Goal: Task Accomplishment & Management: Complete application form

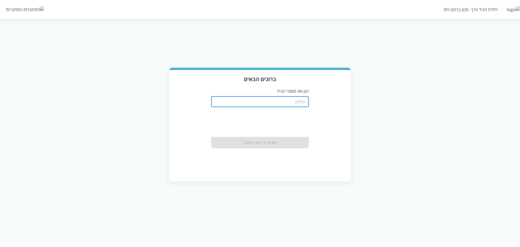
click at [279, 100] on input "tel" at bounding box center [259, 101] width 97 height 11
click at [300, 99] on input "tel" at bounding box center [259, 101] width 97 height 11
type input "0511123160"
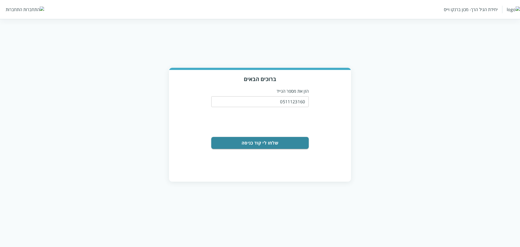
click at [271, 141] on button "שלחו לי קוד כניסה" at bounding box center [259, 143] width 97 height 12
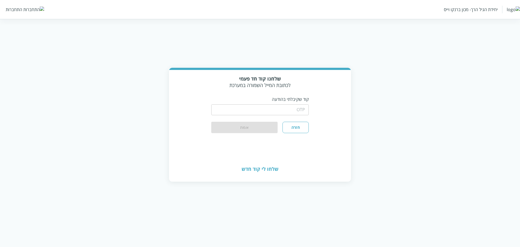
click at [289, 106] on input "string" at bounding box center [259, 109] width 97 height 11
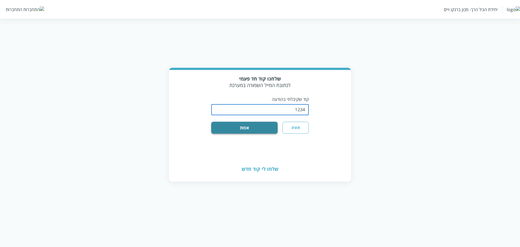
type input "1234"
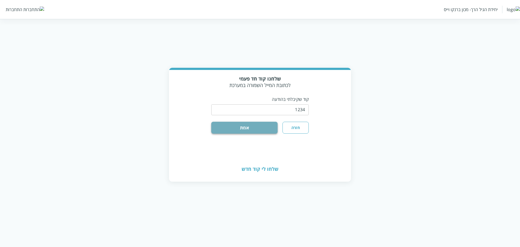
click at [227, 128] on button "אמת" at bounding box center [244, 128] width 66 height 12
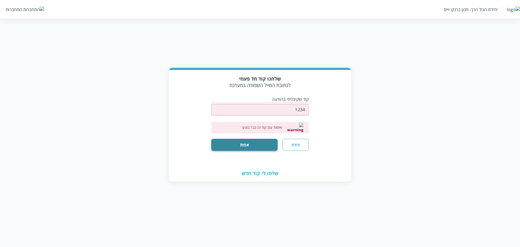
click at [269, 139] on button "אמת" at bounding box center [244, 145] width 66 height 12
click at [296, 139] on button "חזרה" at bounding box center [295, 145] width 26 height 12
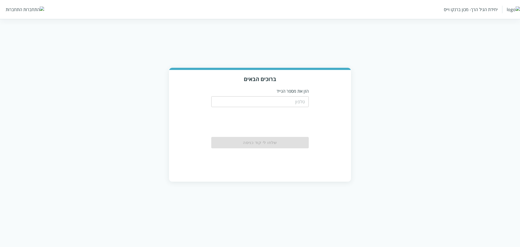
click at [291, 105] on input "tel" at bounding box center [259, 101] width 97 height 11
type input "0511123160"
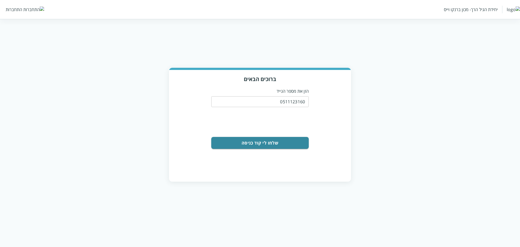
click at [279, 144] on button "שלחו לי קוד כניסה" at bounding box center [259, 143] width 97 height 12
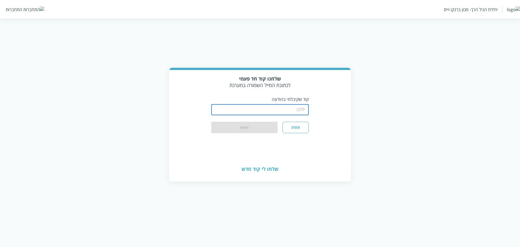
click at [284, 114] on input "string" at bounding box center [259, 109] width 97 height 11
type input "1234"
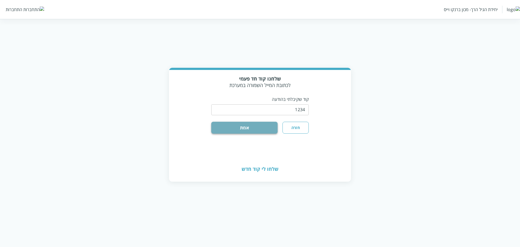
click at [224, 128] on button "אמת" at bounding box center [244, 128] width 66 height 12
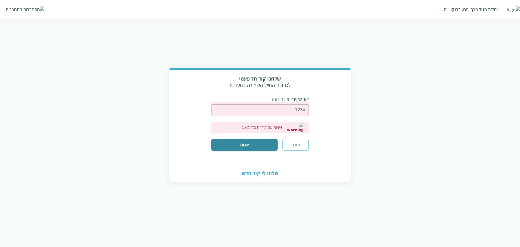
click at [303, 140] on button "חזרה" at bounding box center [295, 145] width 26 height 12
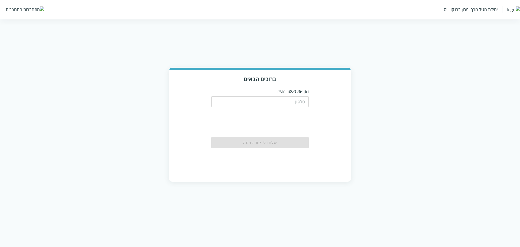
click at [286, 94] on div "​" at bounding box center [259, 101] width 97 height 14
click at [287, 101] on input "tel" at bounding box center [259, 101] width 97 height 11
paste input "0504133333"
type input "0504133333"
click at [321, 124] on div "ברוכים הבאים הזן את מספר הנייד 0504133333 ​ שלחו לי קוד כניסה" at bounding box center [260, 125] width 182 height 111
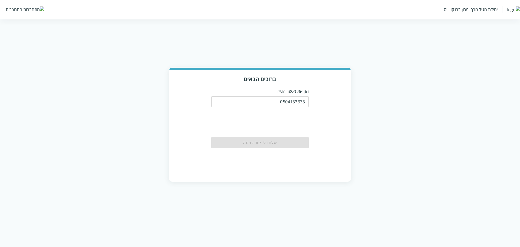
click at [324, 120] on div "ברוכים הבאים הזן את מספר הנייד 0504133333 ​ שלחו לי קוד כניסה" at bounding box center [260, 125] width 182 height 111
click at [234, 138] on button "שלחו לי קוד כניסה" at bounding box center [259, 143] width 97 height 12
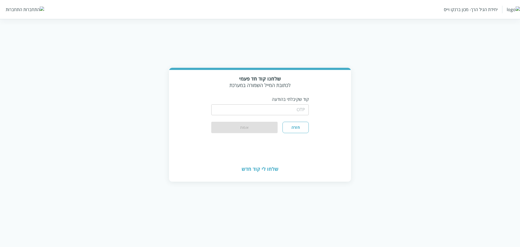
click at [281, 112] on input "string" at bounding box center [259, 109] width 97 height 11
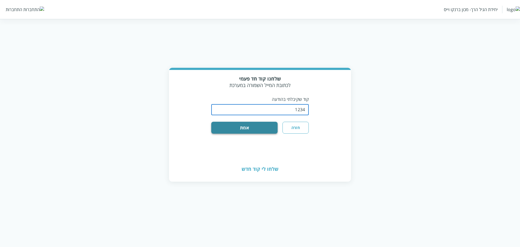
type input "1234"
click at [221, 131] on button "אמת" at bounding box center [244, 128] width 66 height 12
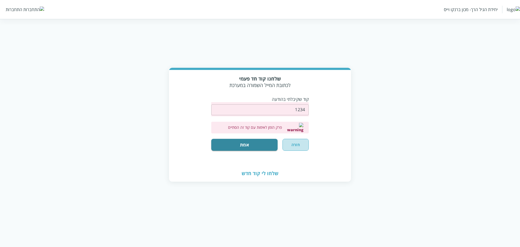
click at [296, 140] on button "חזרה" at bounding box center [295, 145] width 26 height 12
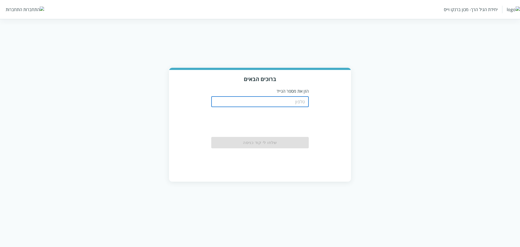
click at [298, 103] on input "tel" at bounding box center [259, 101] width 97 height 11
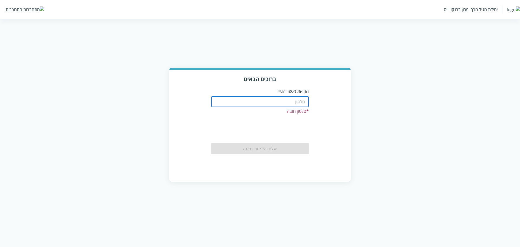
paste input "0504133333"
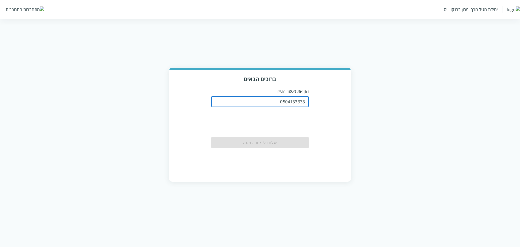
type input "0504133333"
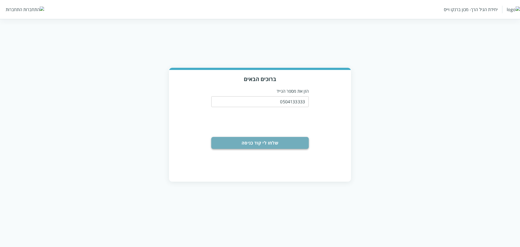
click at [278, 143] on button "שלחו לי קוד כניסה" at bounding box center [259, 143] width 97 height 12
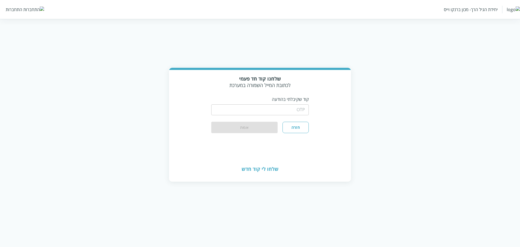
click at [298, 131] on button "חזרה" at bounding box center [295, 127] width 26 height 11
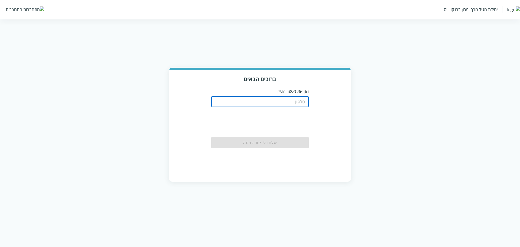
click at [294, 103] on input "tel" at bounding box center [259, 101] width 97 height 11
paste input "0504122222"
type input "0504122222"
click at [338, 113] on div "ברוכים הבאים הזן את מספר הנייד 0504122222 ​ שלחו לי קוד כניסה" at bounding box center [260, 125] width 182 height 111
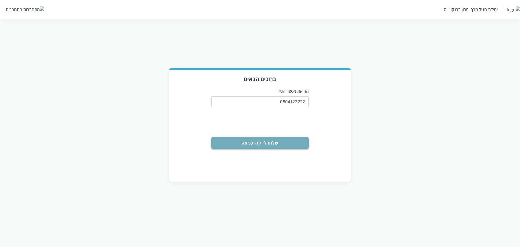
click at [281, 142] on button "שלחו לי קוד כניסה" at bounding box center [259, 143] width 97 height 12
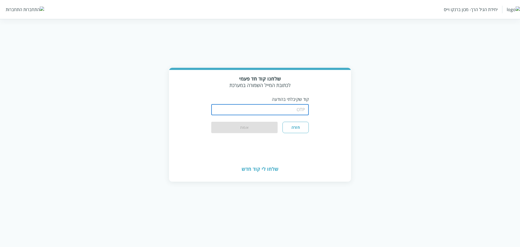
click at [300, 110] on input "string" at bounding box center [259, 109] width 97 height 11
type input "1234"
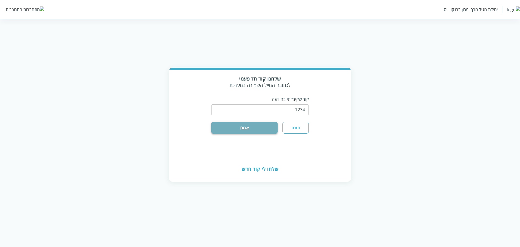
click at [222, 129] on button "אמת" at bounding box center [244, 128] width 66 height 12
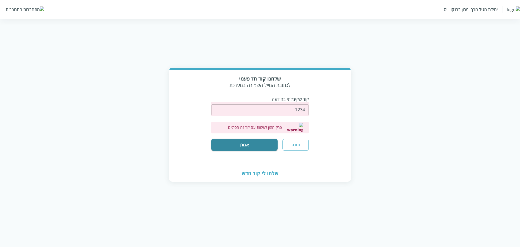
click at [293, 142] on button "חזרה" at bounding box center [295, 145] width 26 height 12
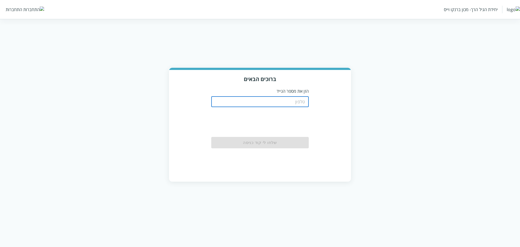
click at [280, 101] on input "tel" at bounding box center [259, 101] width 97 height 11
paste input "0504122222"
type input "0504122222"
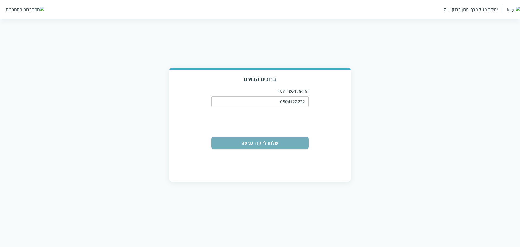
click at [280, 141] on button "שלחו לי קוד כניסה" at bounding box center [259, 143] width 97 height 12
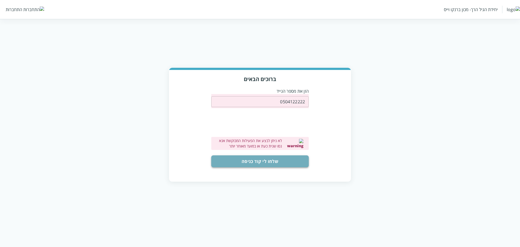
click at [269, 162] on button "שלחו לי קוד כניסה" at bounding box center [259, 161] width 97 height 12
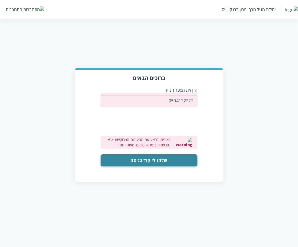
click at [175, 158] on button "שלחו לי קוד כניסה" at bounding box center [148, 160] width 96 height 12
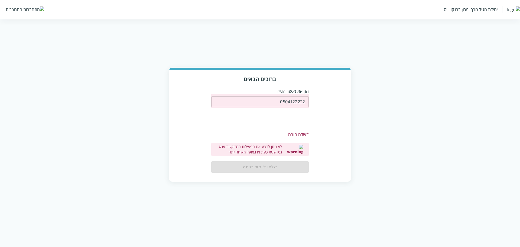
click at [303, 101] on input "0504122222" at bounding box center [259, 101] width 97 height 11
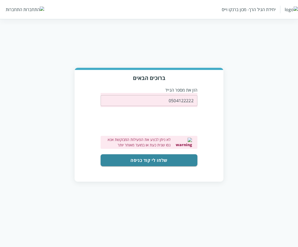
click at [189, 154] on form "0504122222 ​ 0cAFcWeA7mq_Pq1MU8G70sa0BJ-wYUH7AwdR_4YY5qiGnXOa2rlMbbwYbgExneHpdf…" at bounding box center [148, 129] width 96 height 73
click at [188, 158] on button "שלחו לי קוד כניסה" at bounding box center [148, 160] width 96 height 12
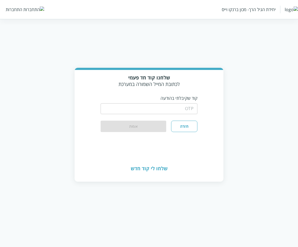
click at [176, 107] on input "string" at bounding box center [148, 108] width 96 height 11
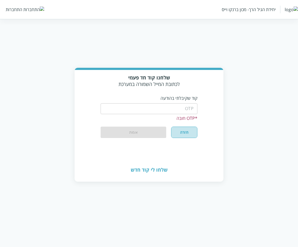
click at [183, 132] on button "חזרה" at bounding box center [184, 131] width 26 height 11
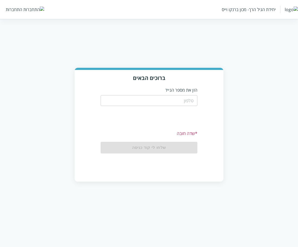
click at [187, 103] on input "tel" at bounding box center [148, 100] width 96 height 11
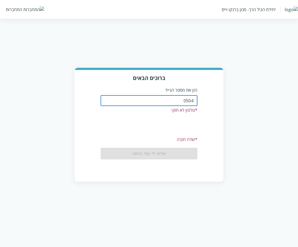
type input "0504122222"
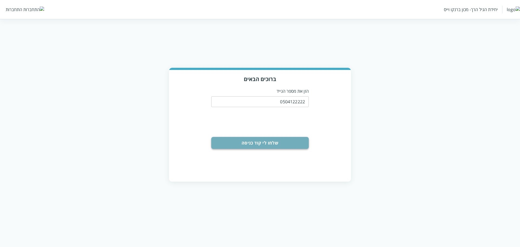
click at [256, 140] on button "שלחו לי קוד כניסה" at bounding box center [259, 143] width 97 height 12
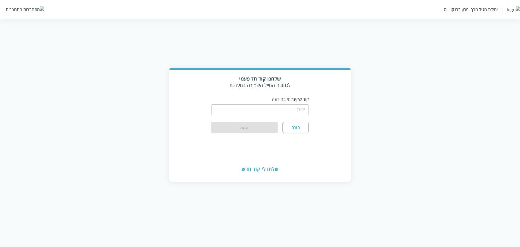
click at [292, 110] on input "string" at bounding box center [259, 109] width 97 height 11
paste input "230067"
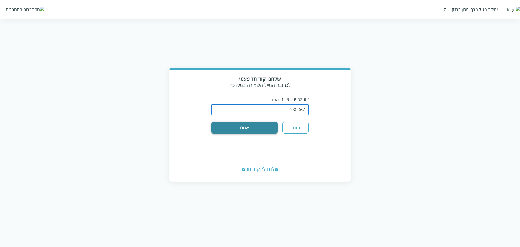
type input "230067"
click at [256, 132] on button "אמת" at bounding box center [244, 128] width 66 height 12
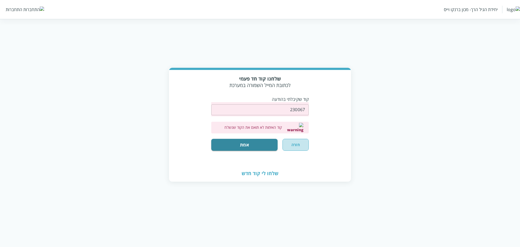
click at [298, 141] on button "חזרה" at bounding box center [295, 145] width 26 height 12
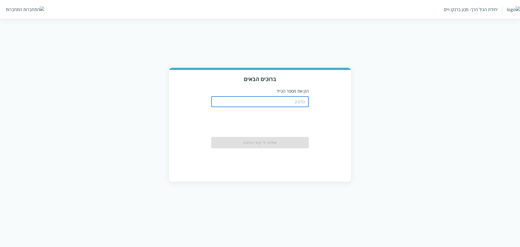
click at [300, 100] on input "tel" at bounding box center [259, 101] width 97 height 11
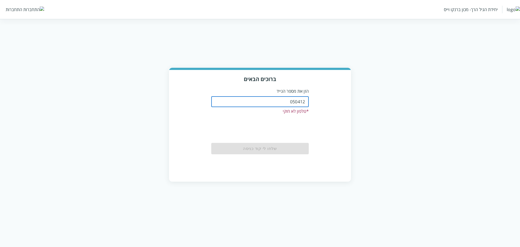
type input "0504122222"
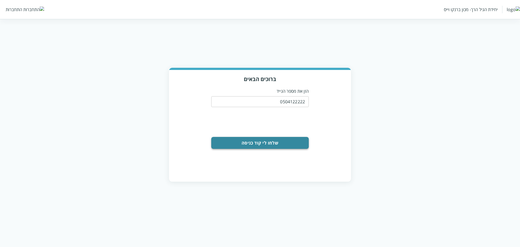
click at [282, 145] on button "שלחו לי קוד כניסה" at bounding box center [259, 143] width 97 height 12
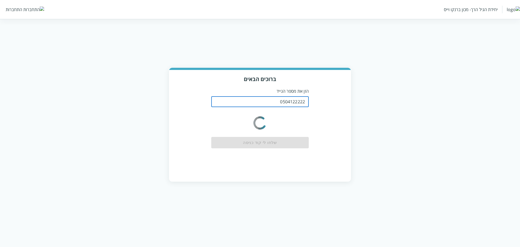
click at [293, 102] on input "0504122222" at bounding box center [259, 101] width 97 height 11
click at [322, 131] on div "ברוכים הבאים הזן את מספר הנייד 0504122222 ​ 0cAFcWeA5Wep8w9eWoo7mAU7c67v_STiayN…" at bounding box center [260, 125] width 182 height 111
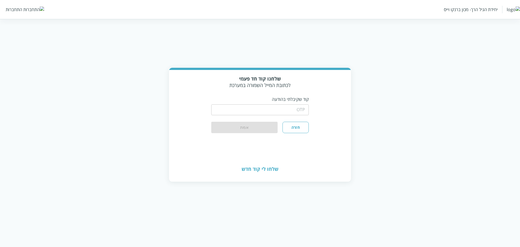
click at [278, 108] on input "string" at bounding box center [259, 109] width 97 height 11
paste input "return r;"
type input "return r;"
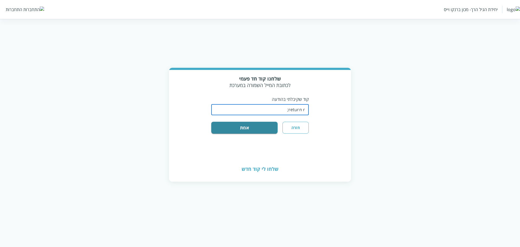
click at [279, 107] on input "string" at bounding box center [259, 109] width 97 height 11
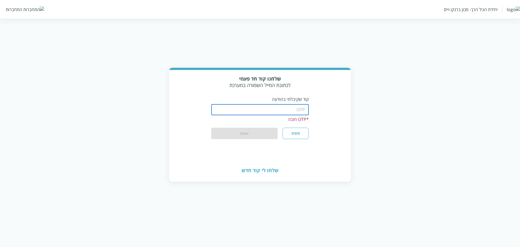
paste input "return r;"
type input "return r;"
click at [290, 134] on button "חזרה" at bounding box center [295, 133] width 26 height 11
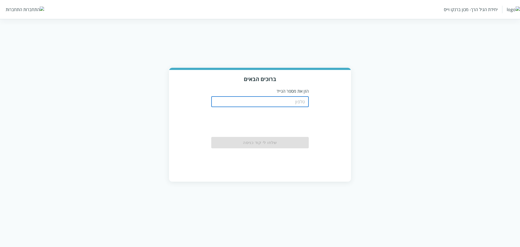
click at [301, 100] on input "tel" at bounding box center [259, 101] width 97 height 11
paste input "0504122222"
type input "0504122222"
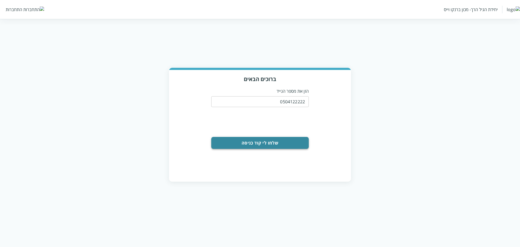
click at [271, 142] on button "שלחו לי קוד כניסה" at bounding box center [259, 143] width 97 height 12
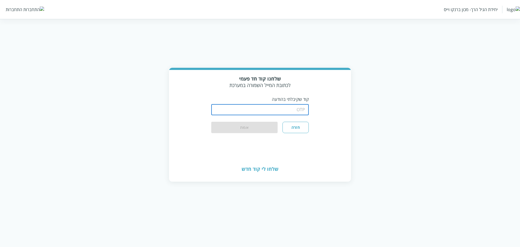
click at [293, 109] on input "string" at bounding box center [259, 109] width 97 height 11
paste input "026208"
type input "026208"
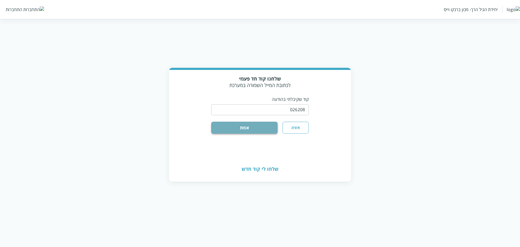
click at [259, 127] on button "אמת" at bounding box center [244, 128] width 66 height 12
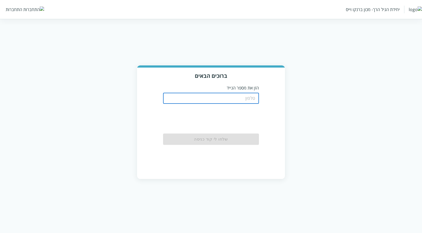
click at [226, 101] on input "tel" at bounding box center [211, 98] width 96 height 11
paste input "0504122222"
type input "0504122222"
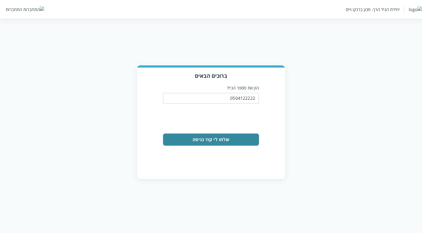
click at [247, 139] on button "שלחו לי קוד כניסה" at bounding box center [211, 140] width 96 height 12
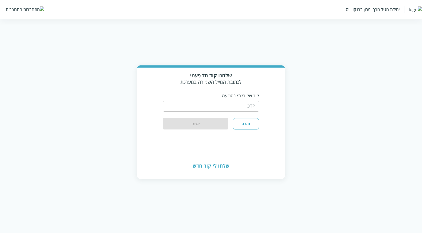
click at [235, 99] on div "​" at bounding box center [211, 106] width 96 height 14
click at [236, 105] on input "string" at bounding box center [211, 106] width 96 height 11
paste input "700877"
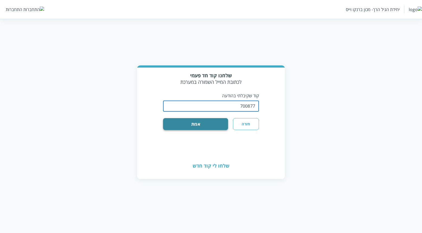
type input "700877"
click at [206, 127] on button "אמת" at bounding box center [195, 124] width 65 height 12
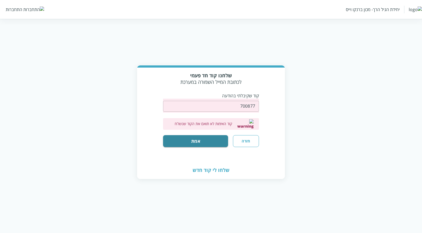
click at [246, 138] on button "חזרה" at bounding box center [246, 141] width 26 height 12
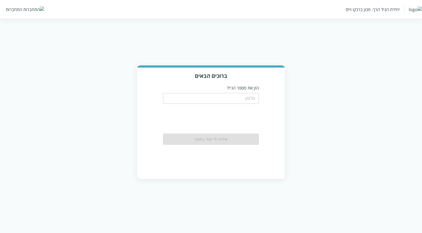
click at [248, 100] on input "tel" at bounding box center [211, 98] width 96 height 11
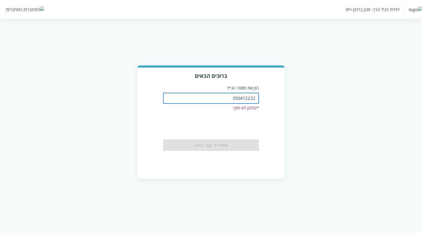
type input "0504122222"
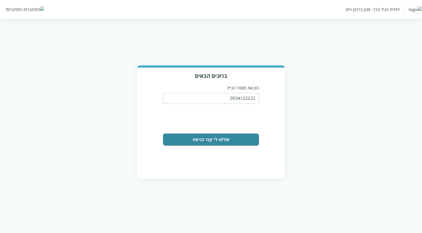
click at [250, 133] on form "0504122222 ​ 0cAFcWeA63zrN8c5ugDkzY3Crq8l05-_AGWsjxD63Z-f9Urpx06ksWR2Nb6WB848pI…" at bounding box center [211, 118] width 96 height 55
click at [246, 141] on button "שלחו לי קוד כניסה" at bounding box center [211, 140] width 96 height 12
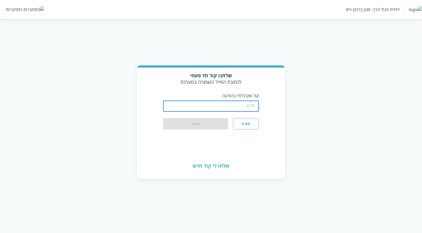
click at [223, 110] on input "string" at bounding box center [211, 106] width 96 height 11
type input "1234"
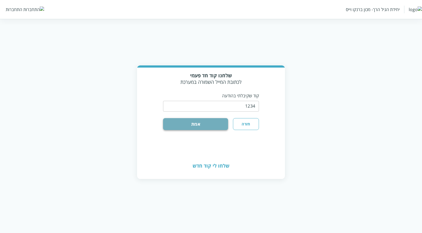
click at [178, 122] on button "אמת" at bounding box center [195, 124] width 65 height 12
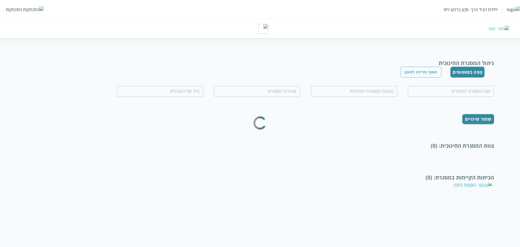
type input "שדרות חדש"
type input "צפורה אסחייק"
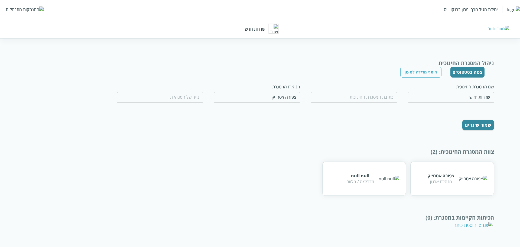
click at [422, 73] on button "צפה בסטטוסים" at bounding box center [467, 72] width 34 height 11
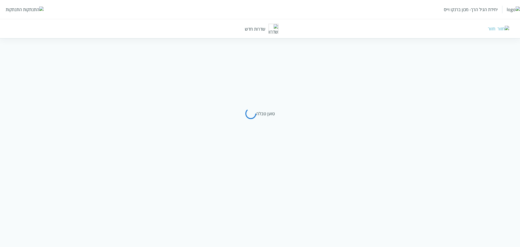
click at [422, 28] on div "יחידת הגיל הרך- מכון ברנקו וייס התנתקות חזור שדרות חדש" at bounding box center [260, 19] width 520 height 38
click at [422, 28] on img at bounding box center [503, 29] width 12 height 6
click at [422, 28] on div "חזור" at bounding box center [379, 29] width 260 height 6
click at [422, 28] on div "חזור" at bounding box center [491, 29] width 7 height 6
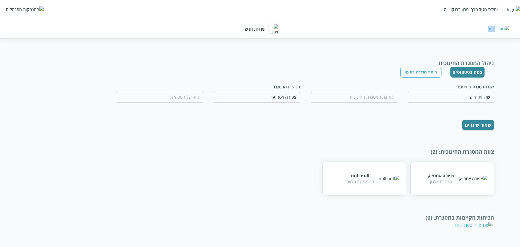
click at [422, 28] on div "חזור" at bounding box center [491, 29] width 7 height 6
click at [347, 132] on div "ניהול המסגרת החינוכית צפה בסטטוסים הוסף מדידה למעון שם המסגרת החינוכית שדרות חד…" at bounding box center [260, 146] width 468 height 175
click at [242, 30] on img at bounding box center [242, 30] width 0 height 0
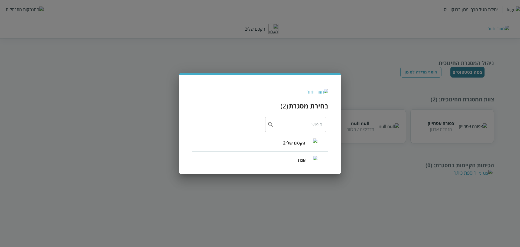
click at [287, 143] on span "הקסם שלי2" at bounding box center [294, 142] width 22 height 6
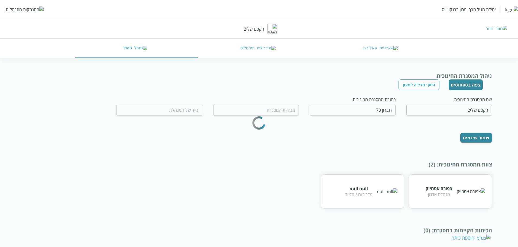
type input "רוחמה תפוחי"
type input "0599970077"
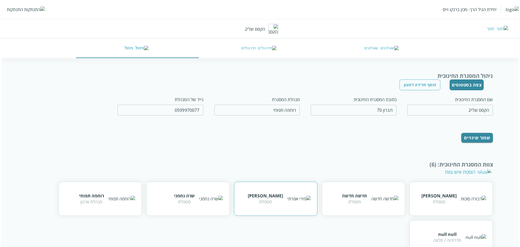
scroll to position [91, 0]
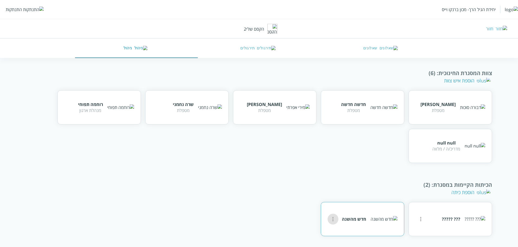
click at [331, 219] on icon "more" at bounding box center [333, 219] width 6 height 6
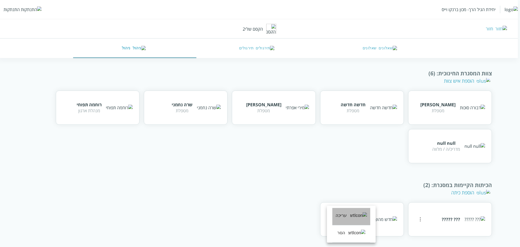
click at [344, 221] on li "עריכה" at bounding box center [351, 216] width 38 height 17
type input "חדש מהשנה"
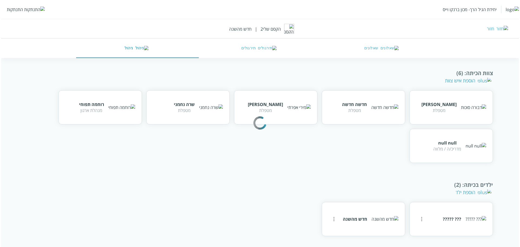
scroll to position [77, 0]
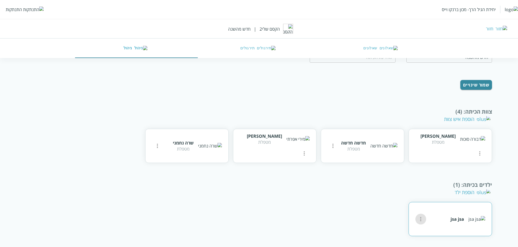
click at [421, 219] on icon "more" at bounding box center [420, 219] width 6 height 6
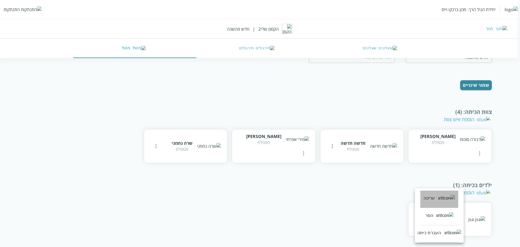
click at [422, 199] on li "עריכה" at bounding box center [439, 198] width 38 height 17
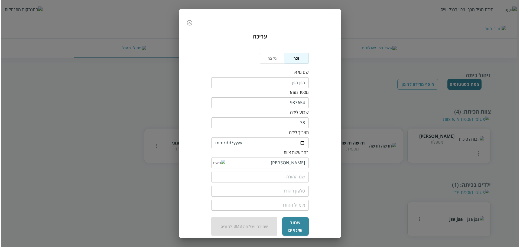
scroll to position [1, 0]
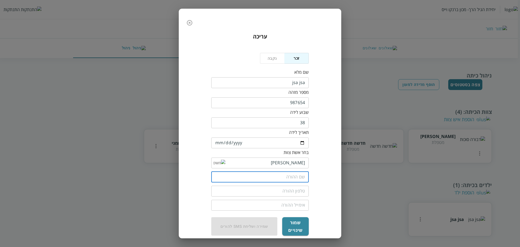
click at [295, 179] on input "text" at bounding box center [259, 176] width 97 height 11
type input "עטרה עטר"
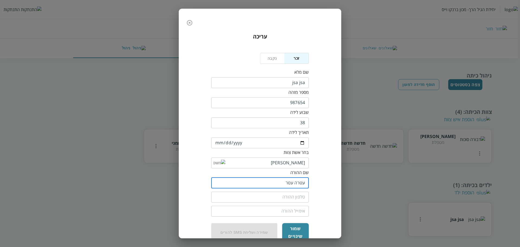
click at [293, 192] on input "tel" at bounding box center [259, 196] width 97 height 11
click at [292, 197] on input "tel" at bounding box center [259, 196] width 97 height 11
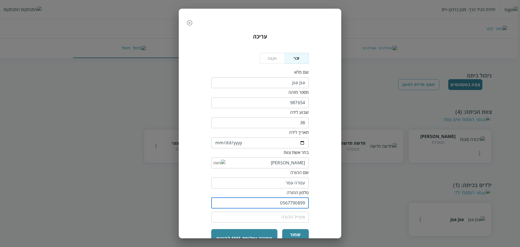
type input "0567790899"
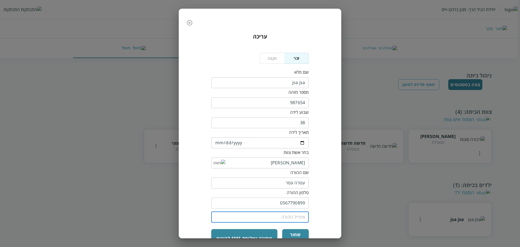
click at [295, 217] on input "email" at bounding box center [259, 216] width 97 height 11
click at [276, 215] on input "email" at bounding box center [259, 216] width 97 height 11
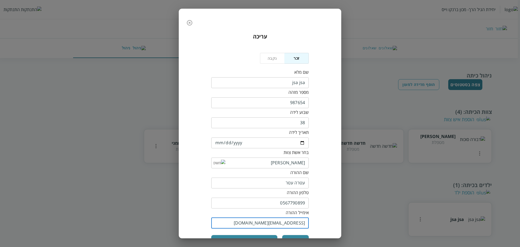
click at [268, 222] on input "support@yopmail.com" at bounding box center [259, 222] width 97 height 11
click at [266, 222] on input "support@yopmail.com" at bounding box center [259, 222] width 97 height 11
click at [267, 222] on input "support@yopmail.com" at bounding box center [259, 222] width 97 height 11
click at [267, 223] on input "support@yopmail.com" at bounding box center [259, 222] width 97 height 11
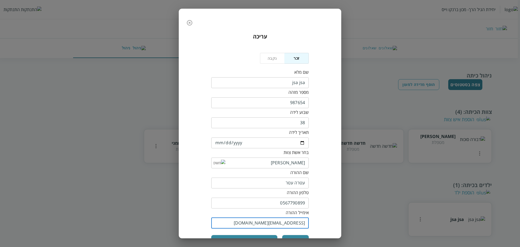
scroll to position [25, 0]
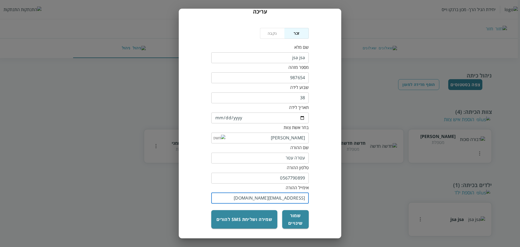
click at [273, 200] on input "atara@gmail.com" at bounding box center [259, 198] width 97 height 11
type input "rutg@linkcaring.com"
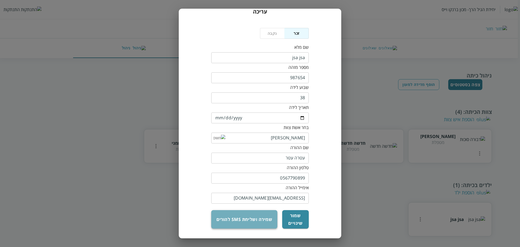
click at [264, 219] on button "שמירה ושליחת sms להורים" at bounding box center [244, 219] width 66 height 18
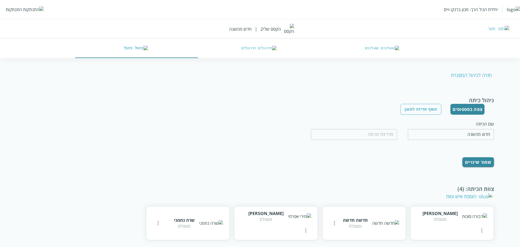
scroll to position [77, 0]
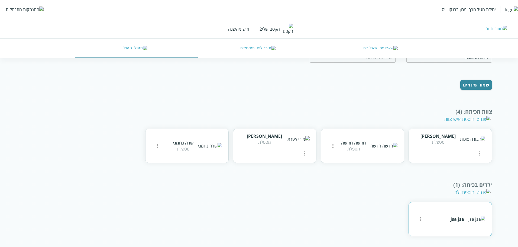
click at [416, 221] on button "more" at bounding box center [420, 218] width 11 height 11
click at [422, 202] on li "עריכה" at bounding box center [439, 198] width 38 height 17
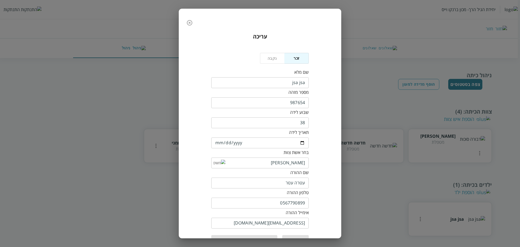
scroll to position [25, 0]
click at [288, 205] on input "0567790899" at bounding box center [259, 202] width 97 height 11
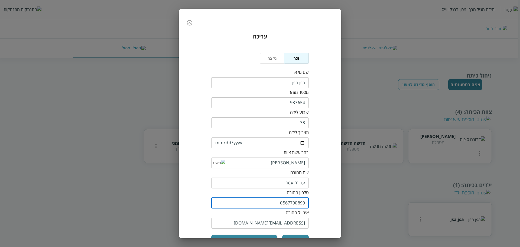
click at [288, 205] on input "0567790899" at bounding box center [259, 202] width 97 height 11
click at [191, 24] on icon "button" at bounding box center [189, 22] width 6 height 6
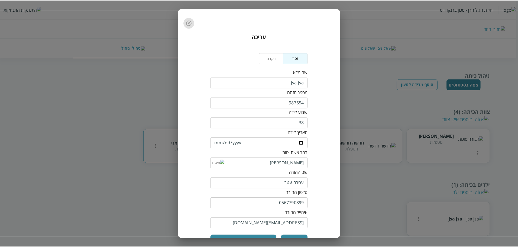
scroll to position [77, 0]
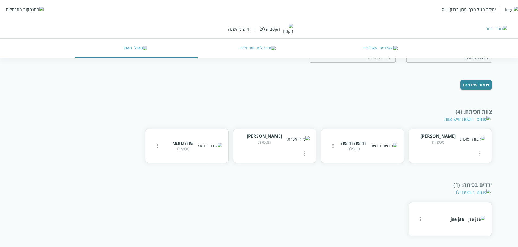
click at [25, 10] on img at bounding box center [33, 9] width 21 height 6
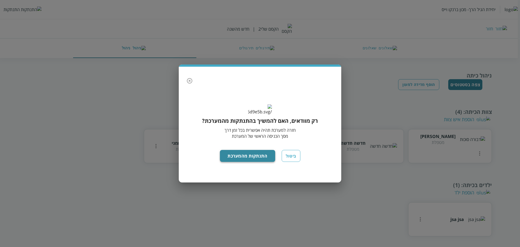
click at [249, 162] on button "התנתקות מהמערכת" at bounding box center [248, 156] width 56 height 12
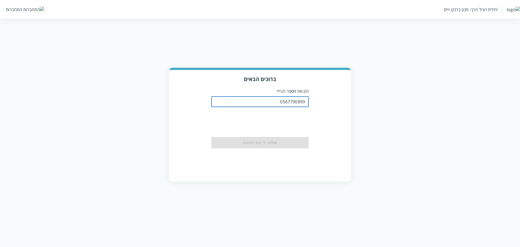
type input "0567790899"
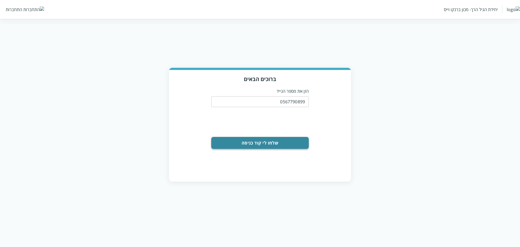
click at [271, 141] on button "שלחו לי קוד כניסה" at bounding box center [259, 143] width 97 height 12
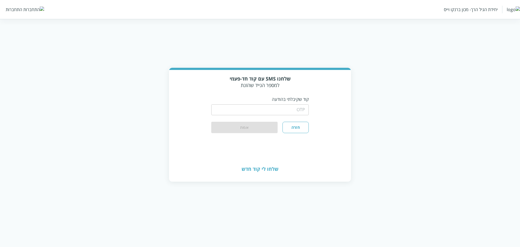
click at [244, 107] on input "string" at bounding box center [259, 109] width 97 height 11
paste input "362633"
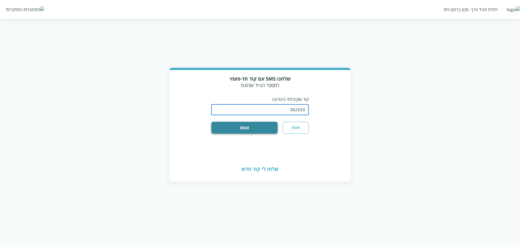
type input "362633"
click at [251, 128] on button "אמת" at bounding box center [244, 128] width 66 height 12
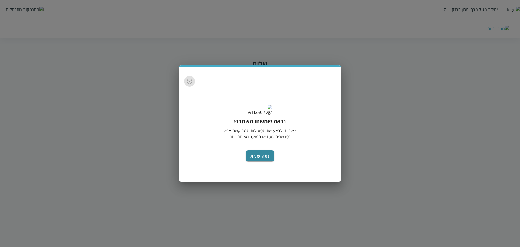
click at [193, 76] on button "button" at bounding box center [189, 81] width 11 height 11
click at [193, 77] on button "button" at bounding box center [189, 81] width 11 height 11
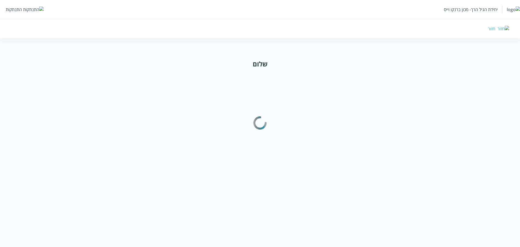
click at [22, 11] on div "התנתקות" at bounding box center [25, 9] width 38 height 6
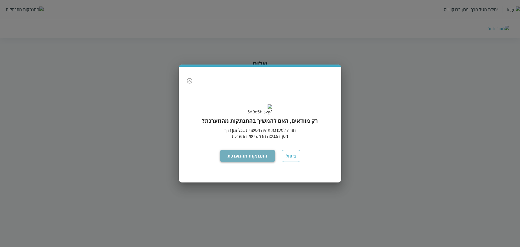
click at [255, 162] on button "התנתקות מהמערכת" at bounding box center [248, 156] width 56 height 12
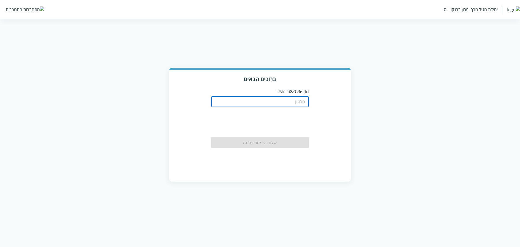
click at [284, 102] on input "tel" at bounding box center [259, 101] width 97 height 11
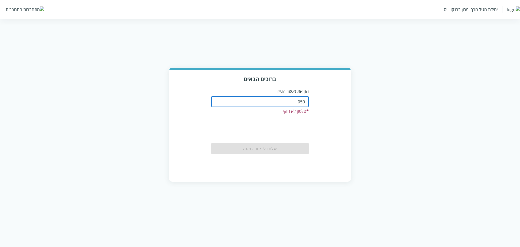
type input "0504122222"
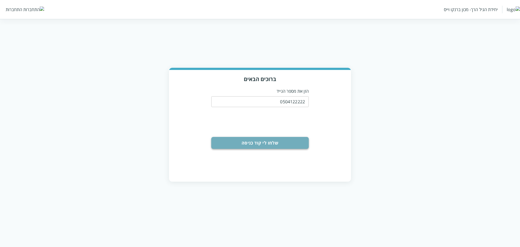
click at [267, 142] on button "שלחו לי קוד כניסה" at bounding box center [259, 143] width 97 height 12
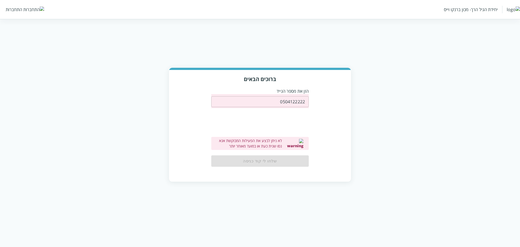
click at [310, 118] on div "ברוכים הבאים הזן את מספר הנייד 0504122222 ​ לא ניתן לבצע את הפעילות המבוקשת אנא…" at bounding box center [260, 125] width 182 height 111
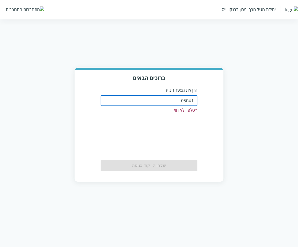
type input "0504122222"
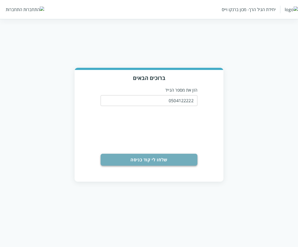
click at [154, 164] on button "שלחו לי קוד כניסה" at bounding box center [148, 160] width 96 height 12
